Goal: Information Seeking & Learning: Learn about a topic

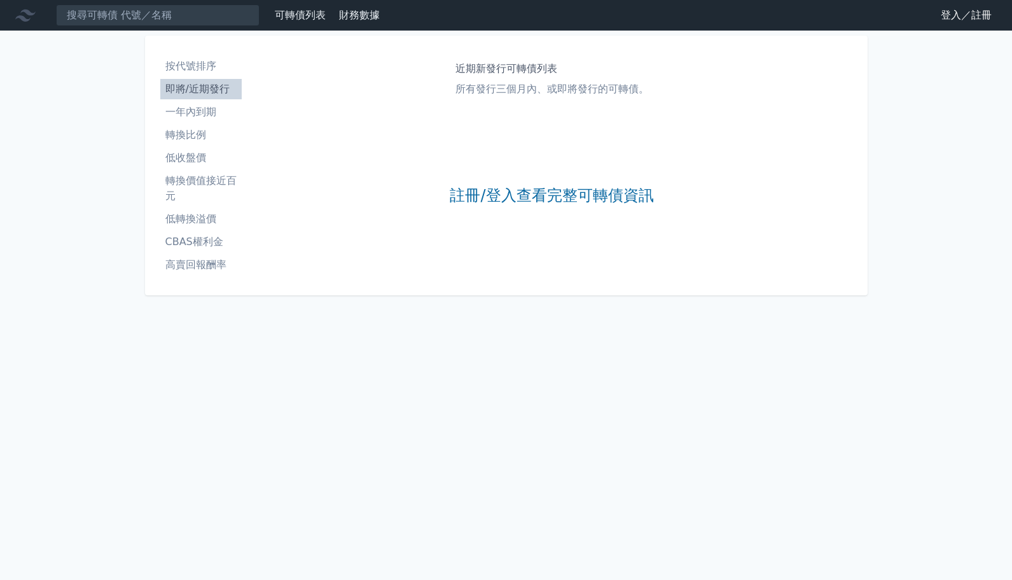
click at [549, 209] on div "註冊/登入查看完整可轉債資訊" at bounding box center [552, 196] width 204 height 168
click at [549, 202] on link "註冊/登入查看完整可轉債資訊" at bounding box center [552, 196] width 204 height 20
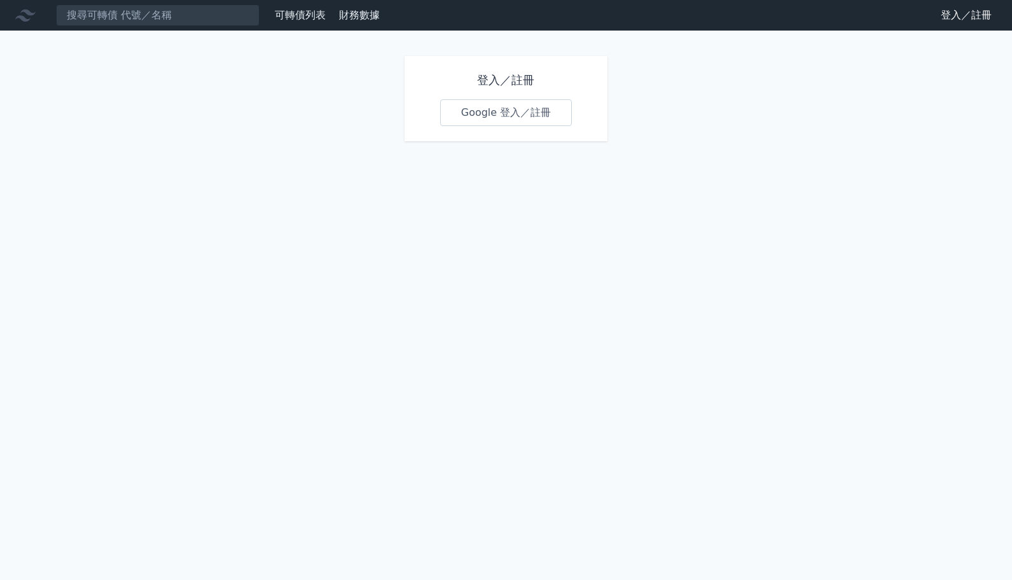
click at [516, 103] on link "Google 登入／註冊" at bounding box center [506, 112] width 132 height 27
click at [516, 104] on link "Google 登入／註冊" at bounding box center [506, 112] width 132 height 27
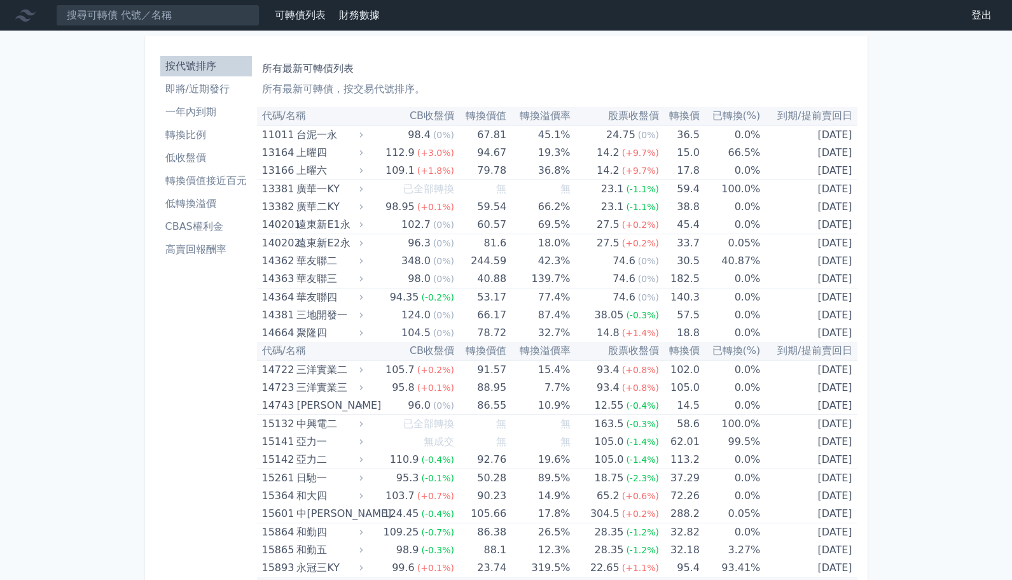
click at [221, 99] on link "即將/近期發行" at bounding box center [206, 89] width 92 height 20
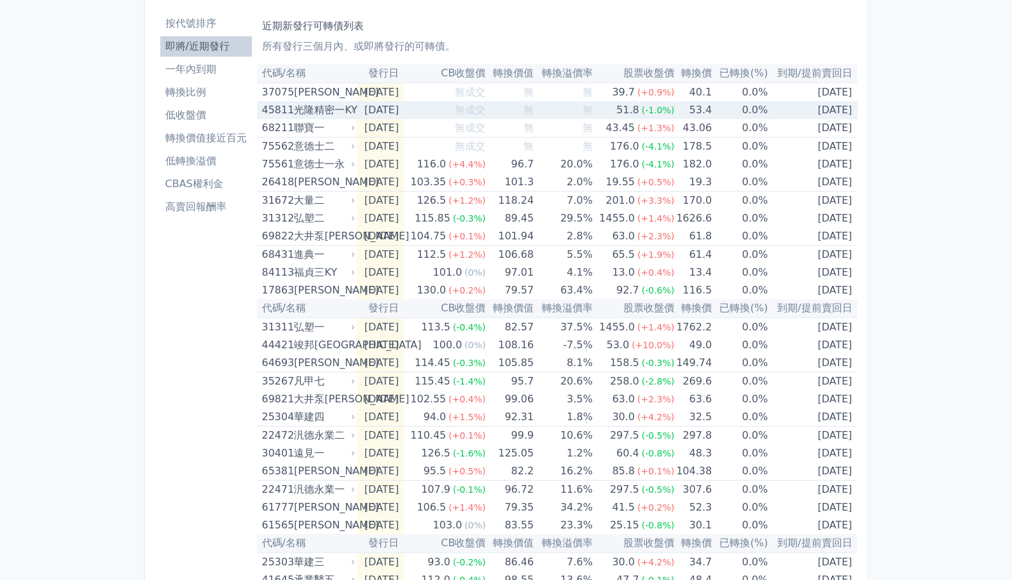
scroll to position [69, 0]
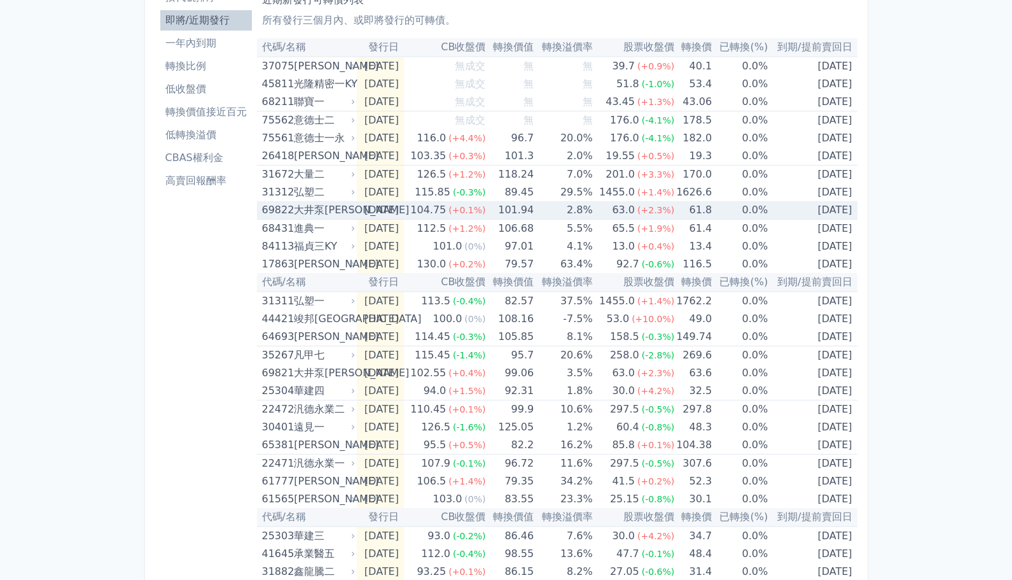
click at [328, 203] on div "大井泵[PERSON_NAME]" at bounding box center [323, 210] width 59 height 18
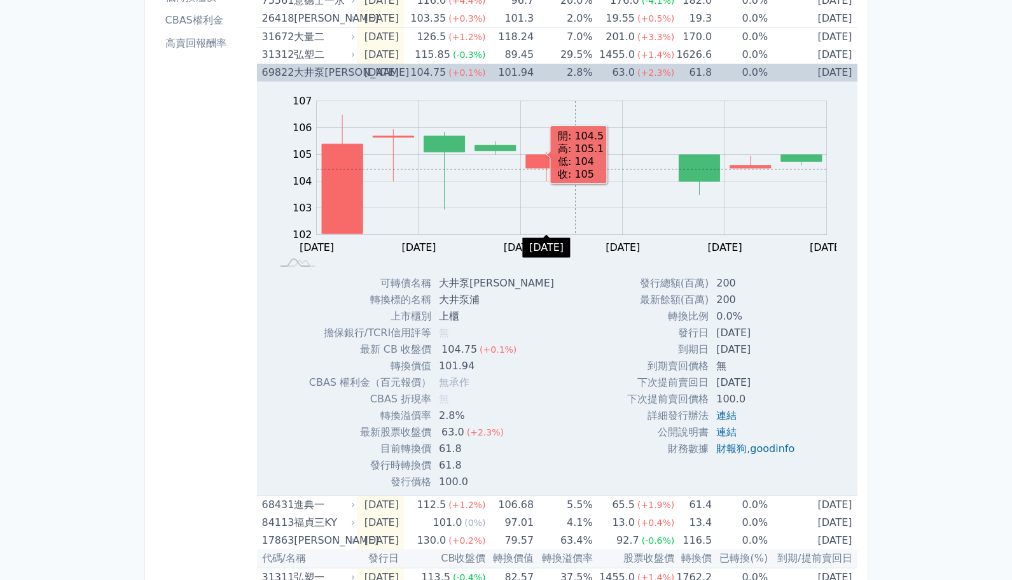
scroll to position [0, 0]
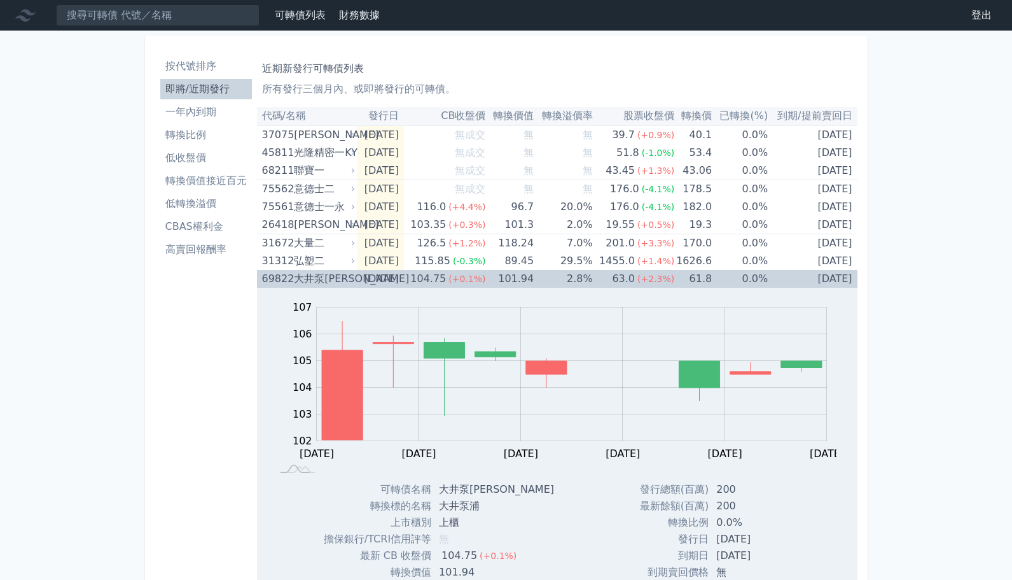
click at [318, 280] on div "大井泵[PERSON_NAME]" at bounding box center [323, 279] width 59 height 18
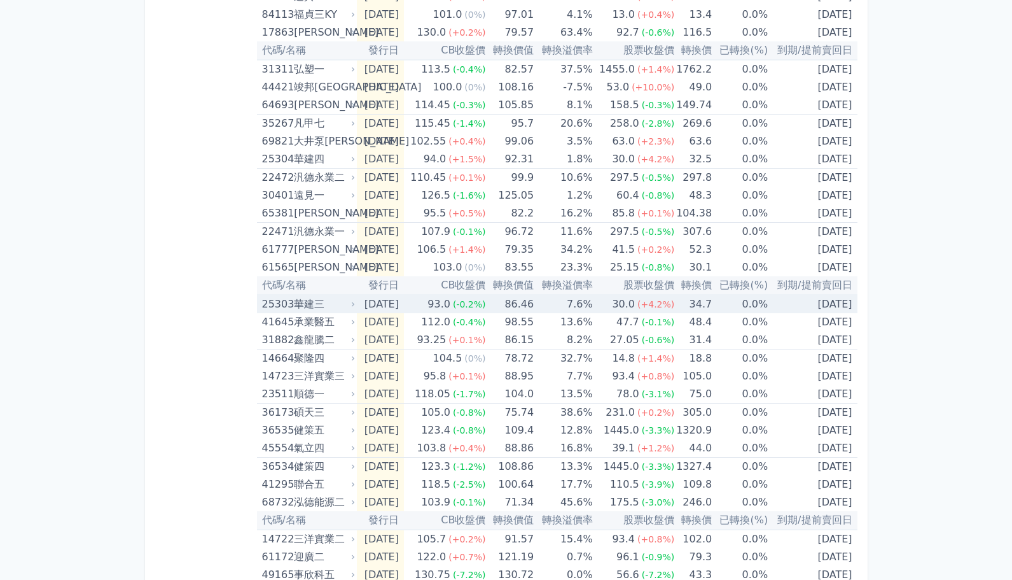
scroll to position [324, 0]
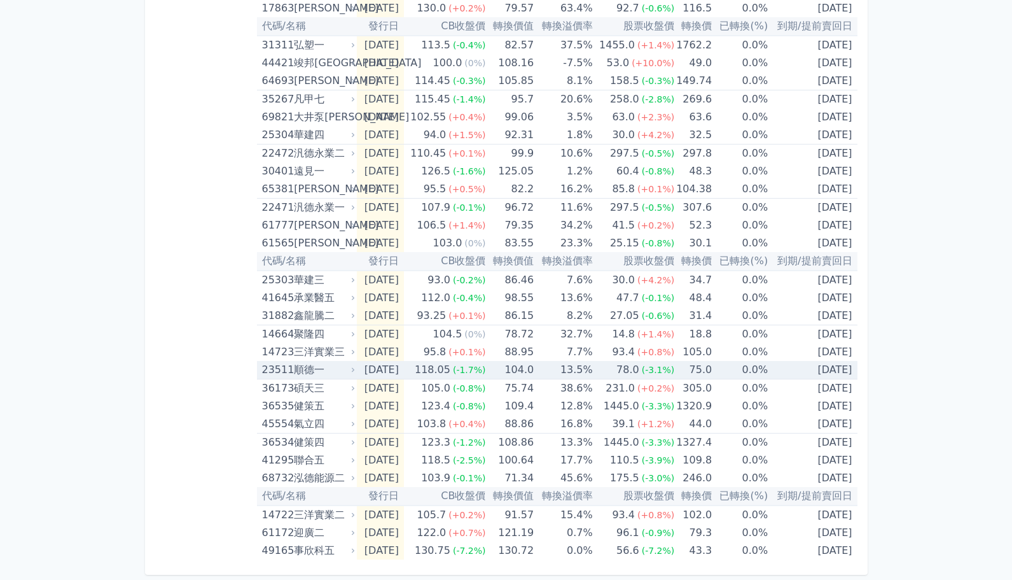
click at [343, 375] on div "順德一" at bounding box center [323, 370] width 59 height 18
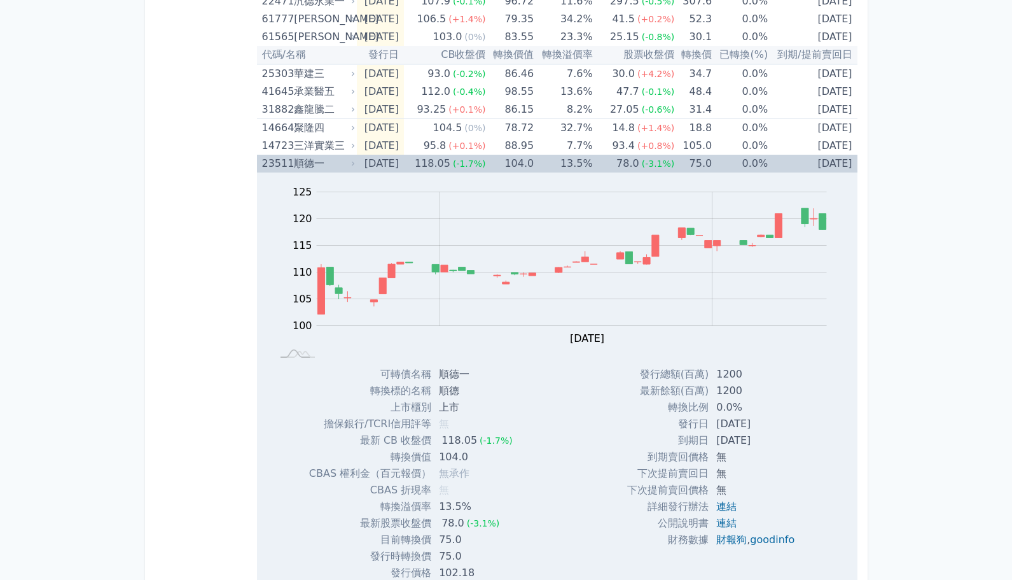
scroll to position [668, 0]
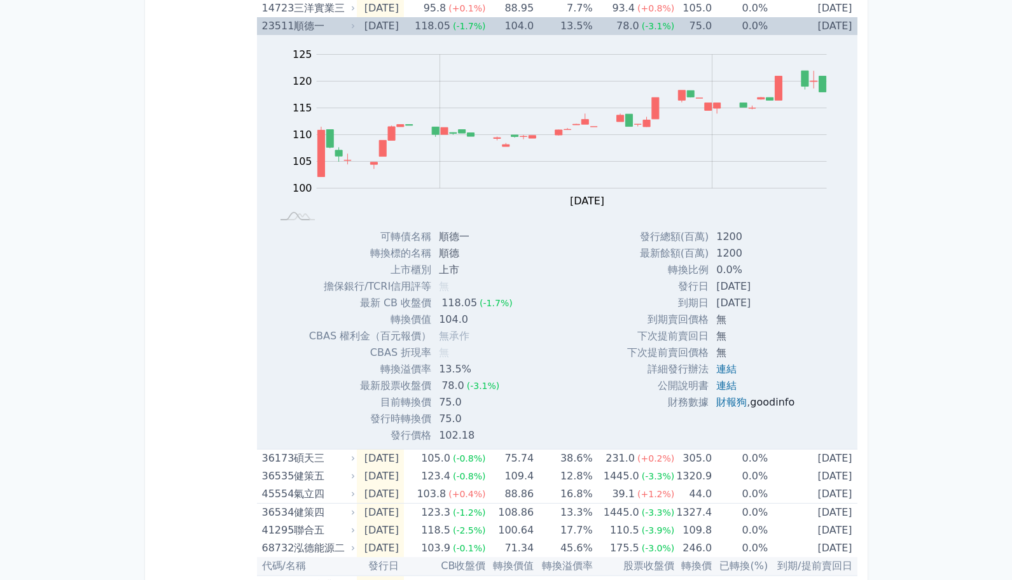
click at [764, 399] on link "goodinfo" at bounding box center [772, 402] width 45 height 12
